Goal: Navigation & Orientation: Find specific page/section

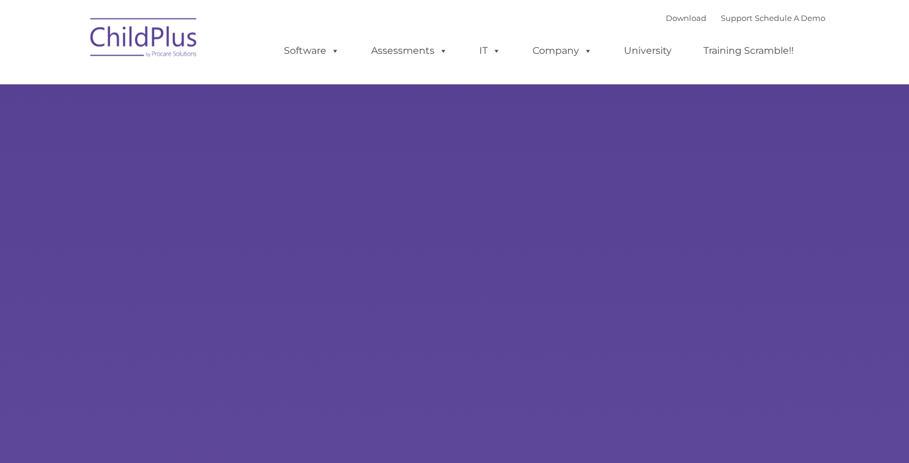
type input ""
select select "MEDIUM"
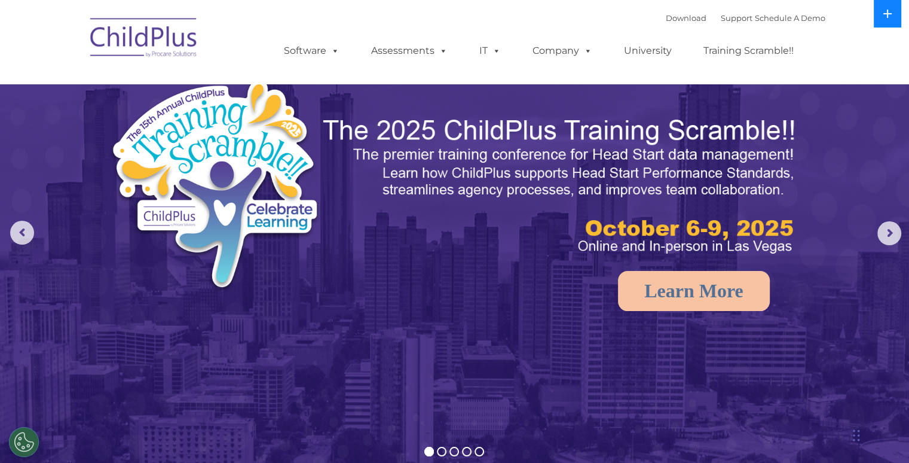
click at [891, 15] on icon at bounding box center [888, 14] width 10 height 10
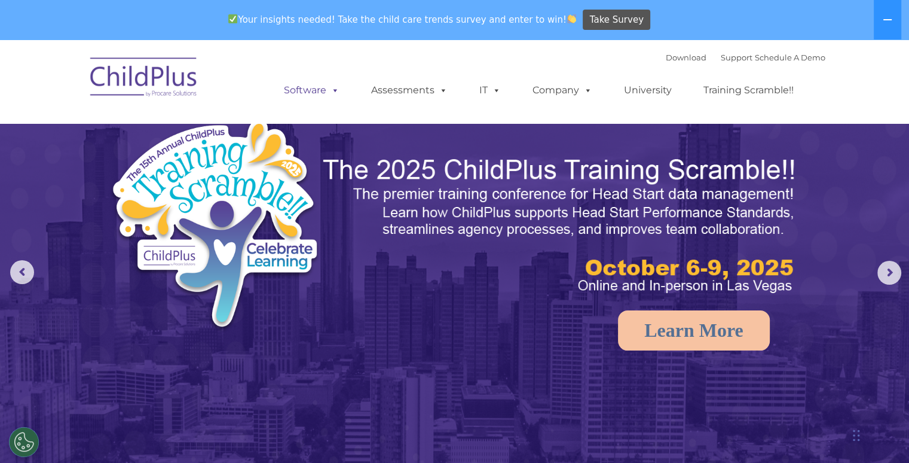
click at [310, 96] on link "Software" at bounding box center [312, 90] width 80 height 24
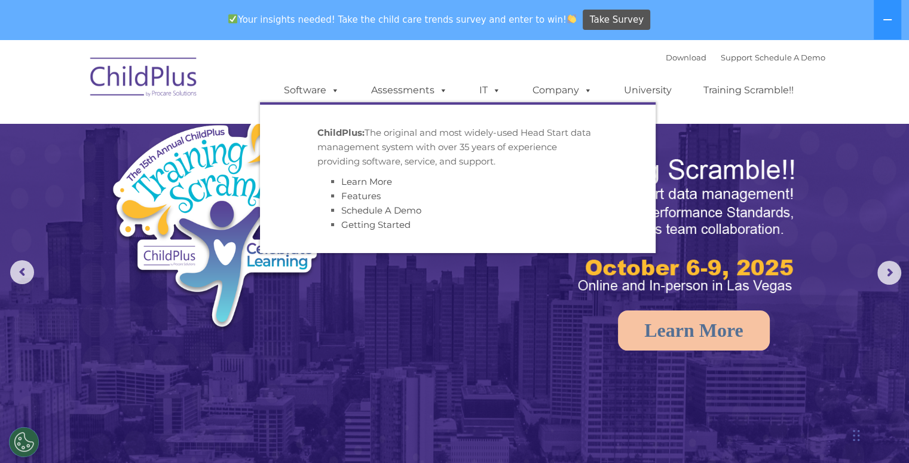
click at [357, 48] on div "Download Support | Schedule A Demo  MENU MENU Software ChildPlus: The original…" at bounding box center [542, 81] width 565 height 66
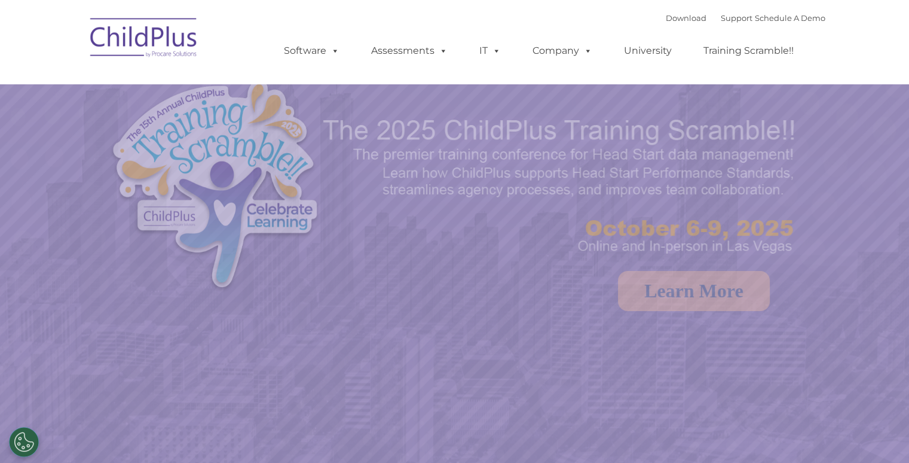
select select "MEDIUM"
